Goal: Task Accomplishment & Management: Complete application form

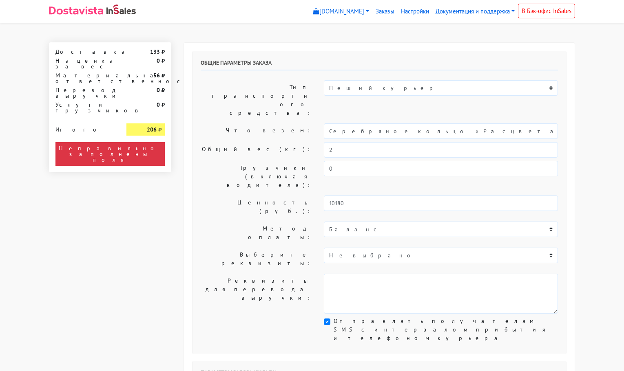
select select "11:00"
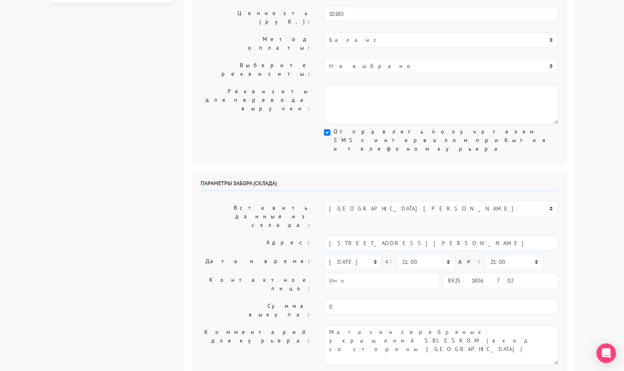
scroll to position [190, 0]
click at [485, 254] on select "00:00 00:30 01:00 01:30 02:00 02:30 03:00 03:30 04:00 04:30 05:00 05:30 06:00 0…" at bounding box center [514, 261] width 58 height 15
select select "11:30"
click at [485, 254] on select "00:00 00:30 01:00 01:30 02:00 02:30 03:00 03:30 04:00 04:30 05:00 05:30 06:00 0…" at bounding box center [514, 261] width 58 height 15
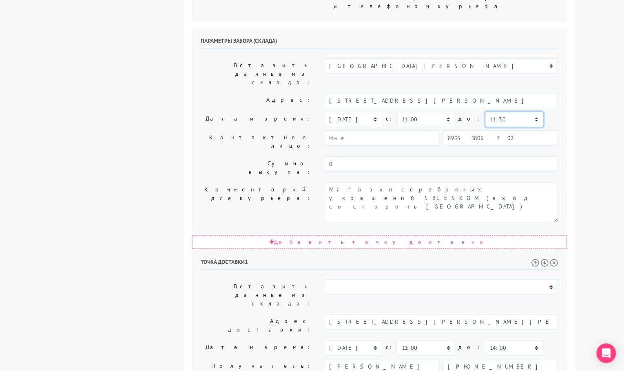
scroll to position [338, 0]
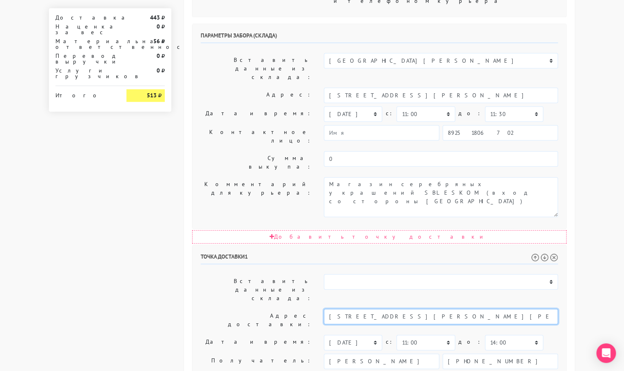
drag, startPoint x: 426, startPoint y: 193, endPoint x: 405, endPoint y: 191, distance: 20.9
click at [405, 309] on input "[STREET_ADDRESS][PERSON_NAME][PERSON_NAME] 13" at bounding box center [441, 316] width 234 height 15
click at [400, 325] on li "[STREET_ADDRESS]" at bounding box center [441, 330] width 234 height 11
type input "[STREET_ADDRESS]"
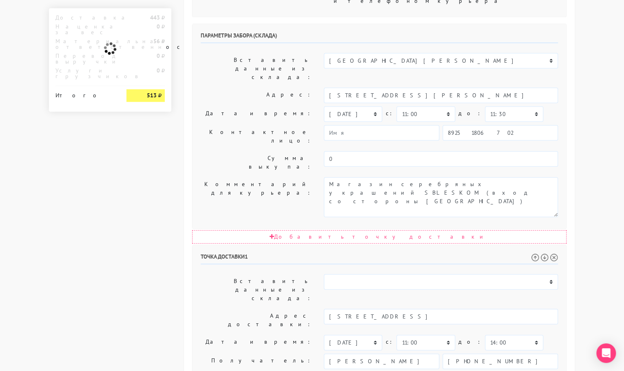
paste textarea "кв. 13"
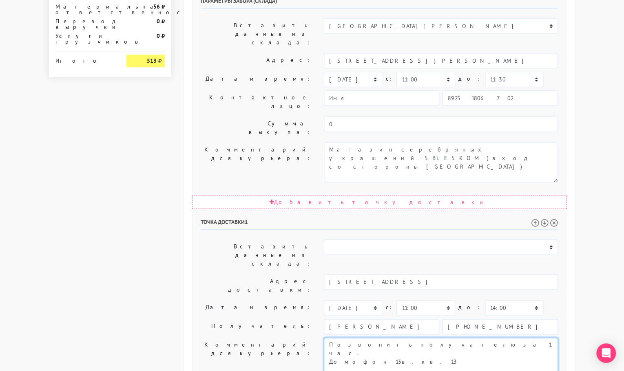
scroll to position [378, 0]
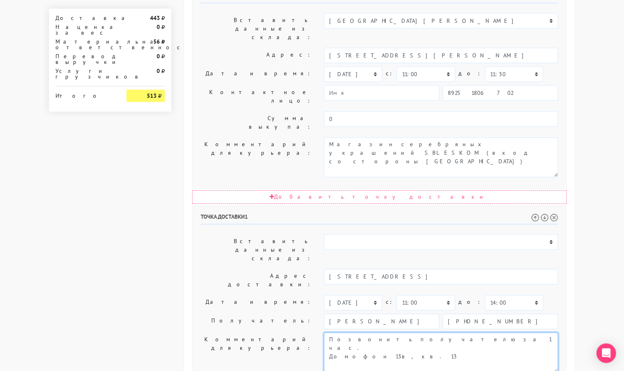
type textarea "Позвонить получателю за 1 час. Домофон 13в, кв. 13"
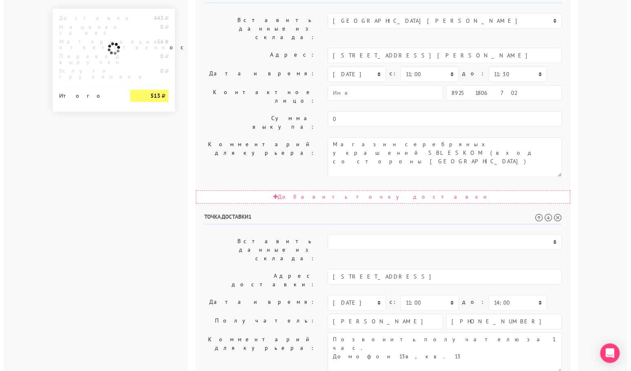
scroll to position [0, 0]
